Goal: Use online tool/utility: Use online tool/utility

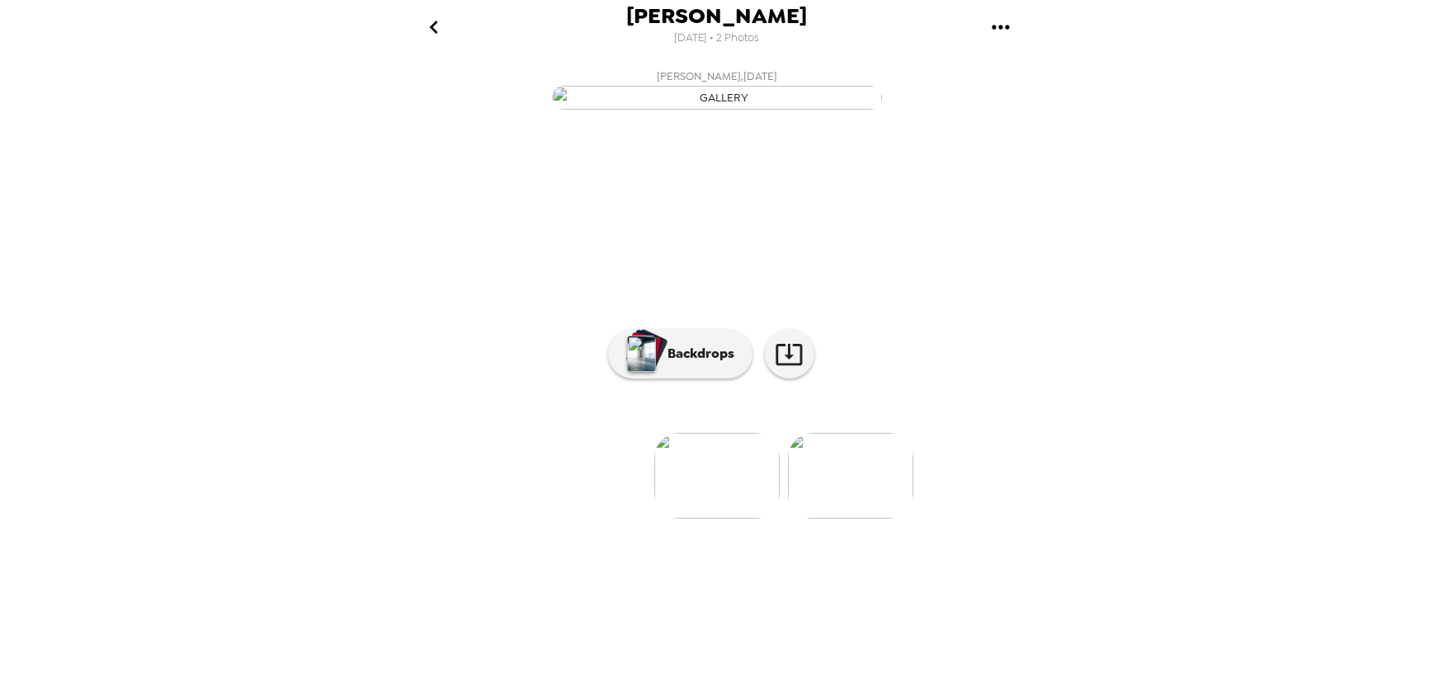
click at [436, 25] on icon "go back" at bounding box center [434, 27] width 26 height 26
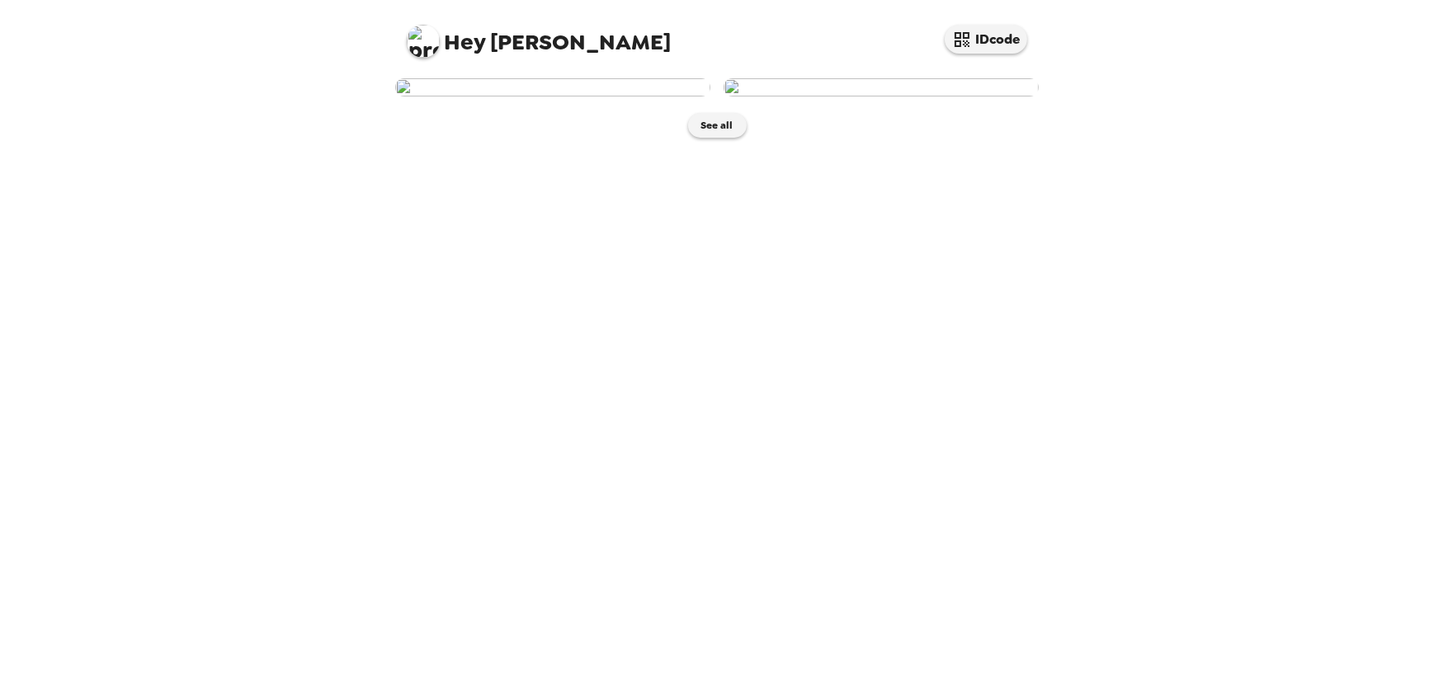
click at [875, 97] on img at bounding box center [880, 87] width 315 height 18
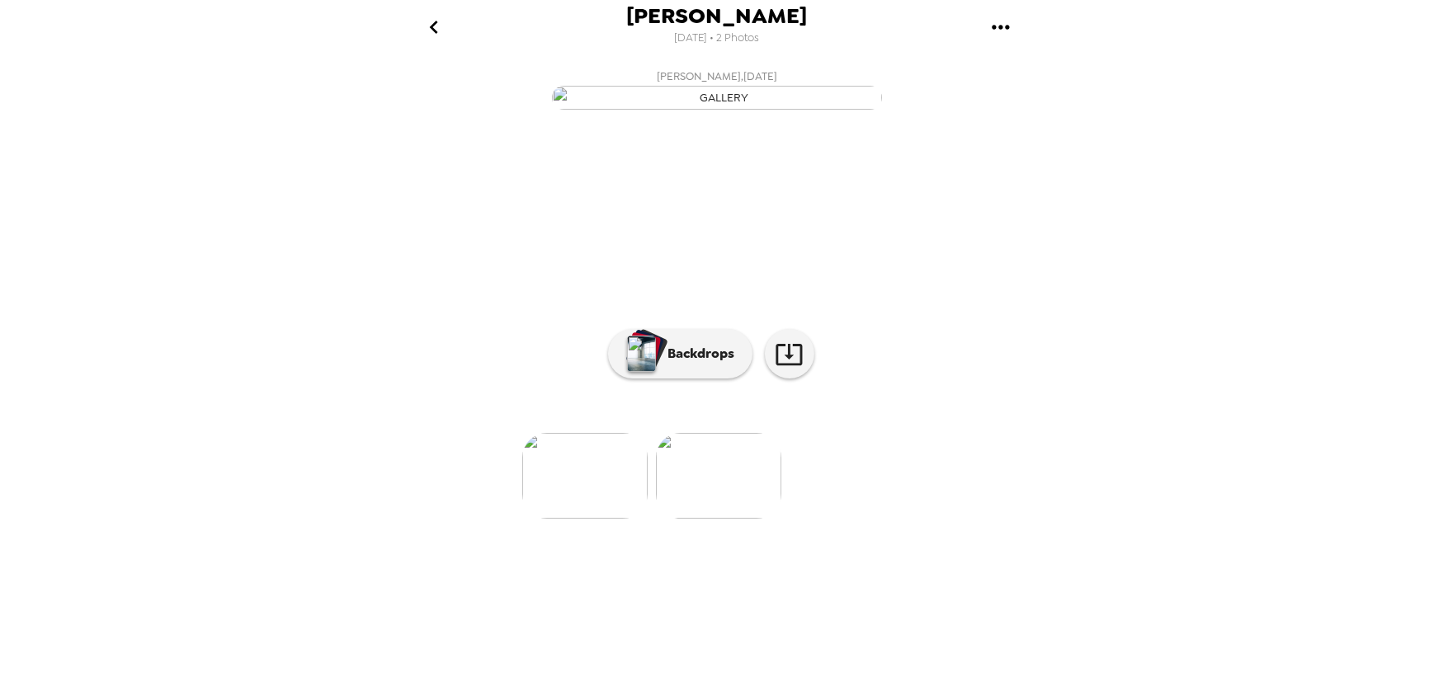
scroll to position [27, 0]
click at [689, 379] on button "Backdrops" at bounding box center [680, 353] width 144 height 49
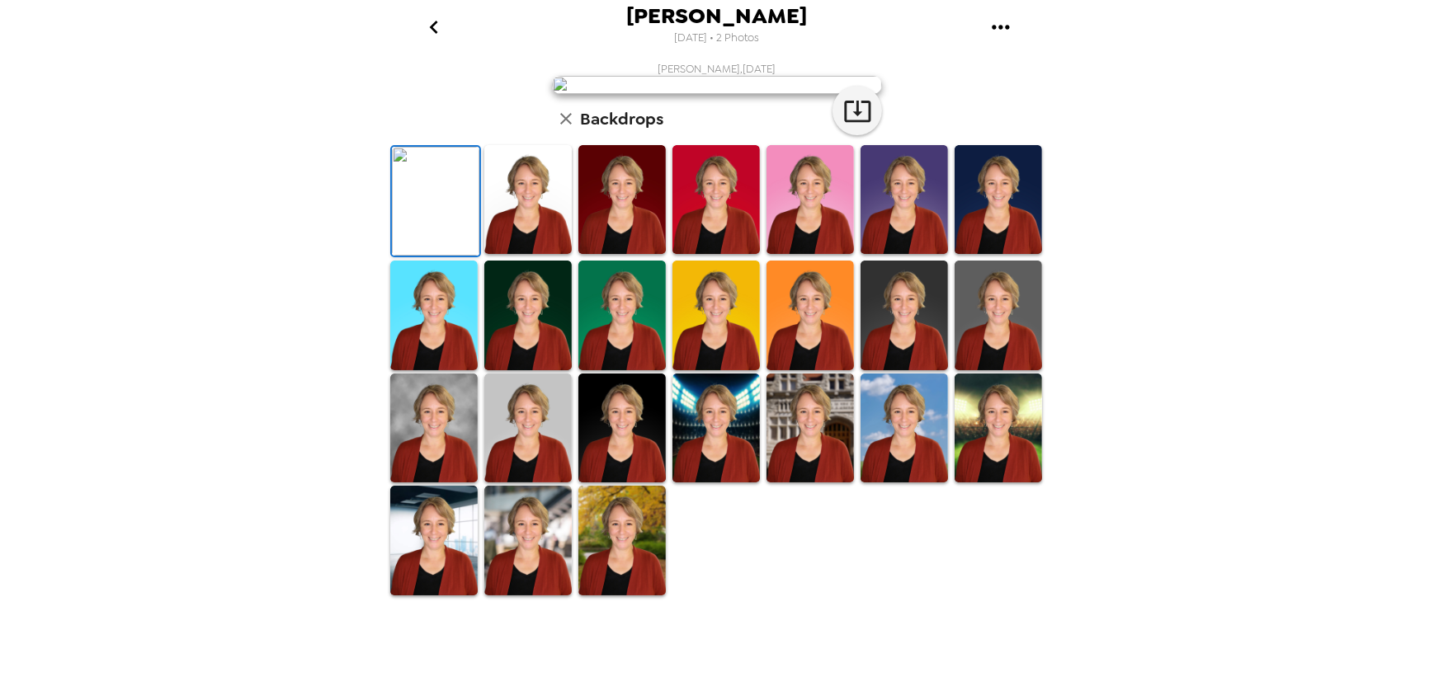
scroll to position [305, 0]
drag, startPoint x: 619, startPoint y: 493, endPoint x: 711, endPoint y: 489, distance: 91.7
click at [618, 483] on img at bounding box center [621, 428] width 87 height 109
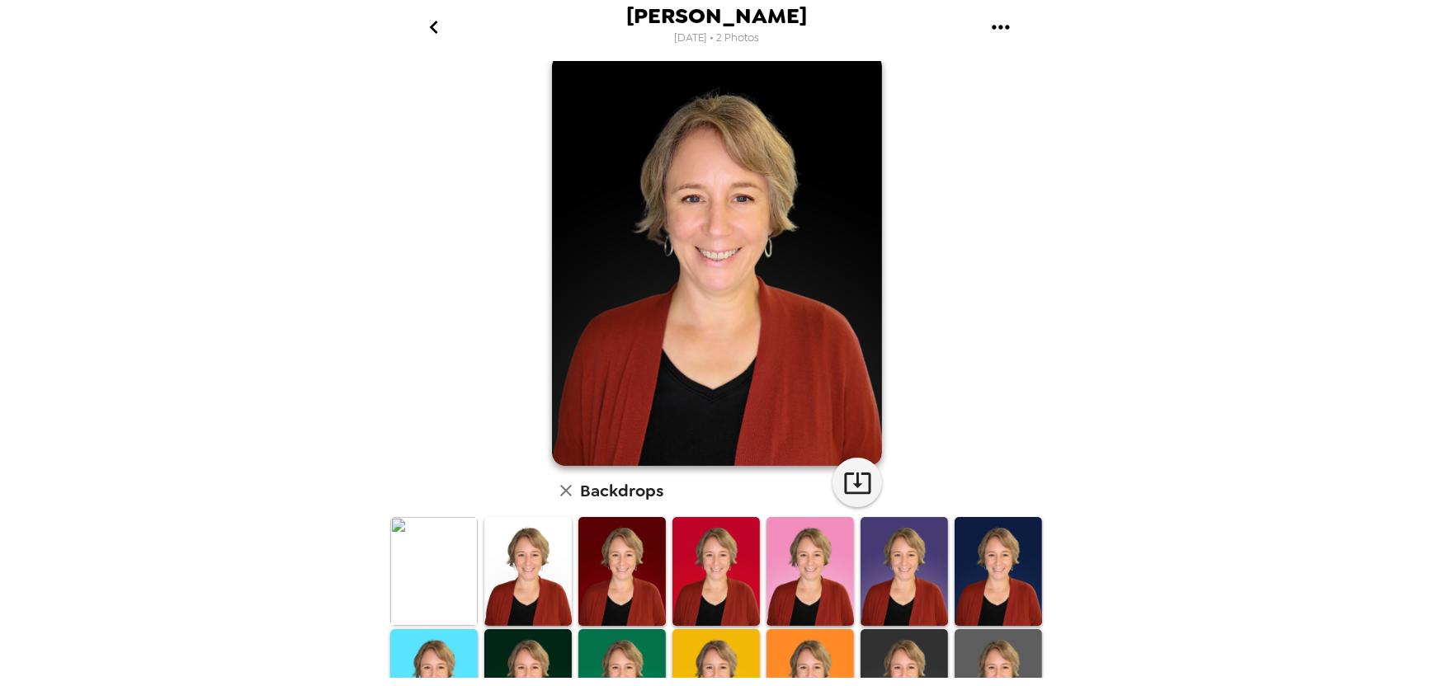
scroll to position [0, 0]
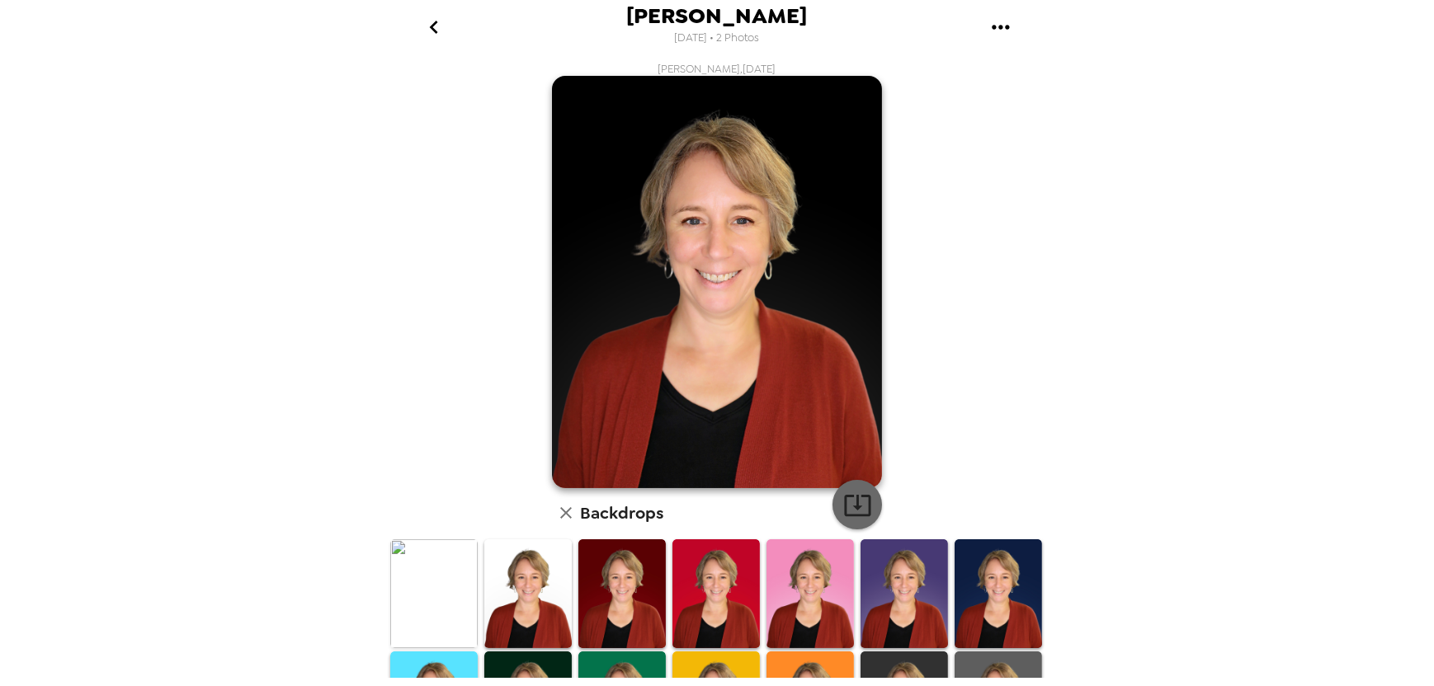
click at [855, 502] on icon "button" at bounding box center [857, 505] width 29 height 29
